Goal: Task Accomplishment & Management: Manage account settings

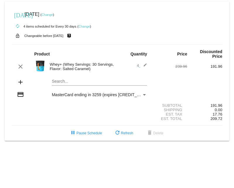
click at [143, 93] on div "Payment Method" at bounding box center [144, 94] width 5 height 5
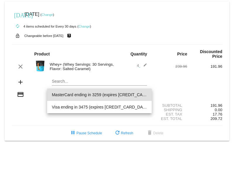
click at [24, 105] on div at bounding box center [117, 94] width 234 height 188
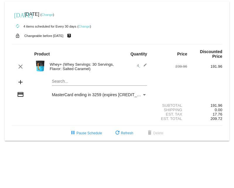
click at [57, 92] on span "MasterCard ending in 3259 (expires [CREDIT_CARD_DATA])" at bounding box center [108, 94] width 112 height 5
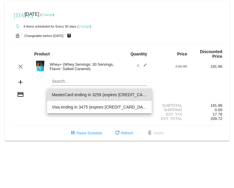
click at [31, 95] on div at bounding box center [117, 94] width 234 height 188
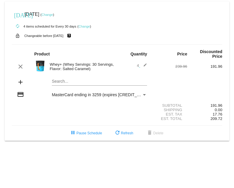
click at [19, 95] on mat-icon "credit_card" at bounding box center [20, 94] width 7 height 7
click at [93, 96] on div "Payment Method" at bounding box center [97, 94] width 90 height 5
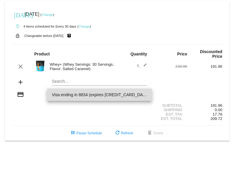
click at [93, 96] on span "Visa ending in 8834 (expires [CREDIT_CARD_DATA])" at bounding box center [99, 94] width 95 height 12
